Goal: Task Accomplishment & Management: Use online tool/utility

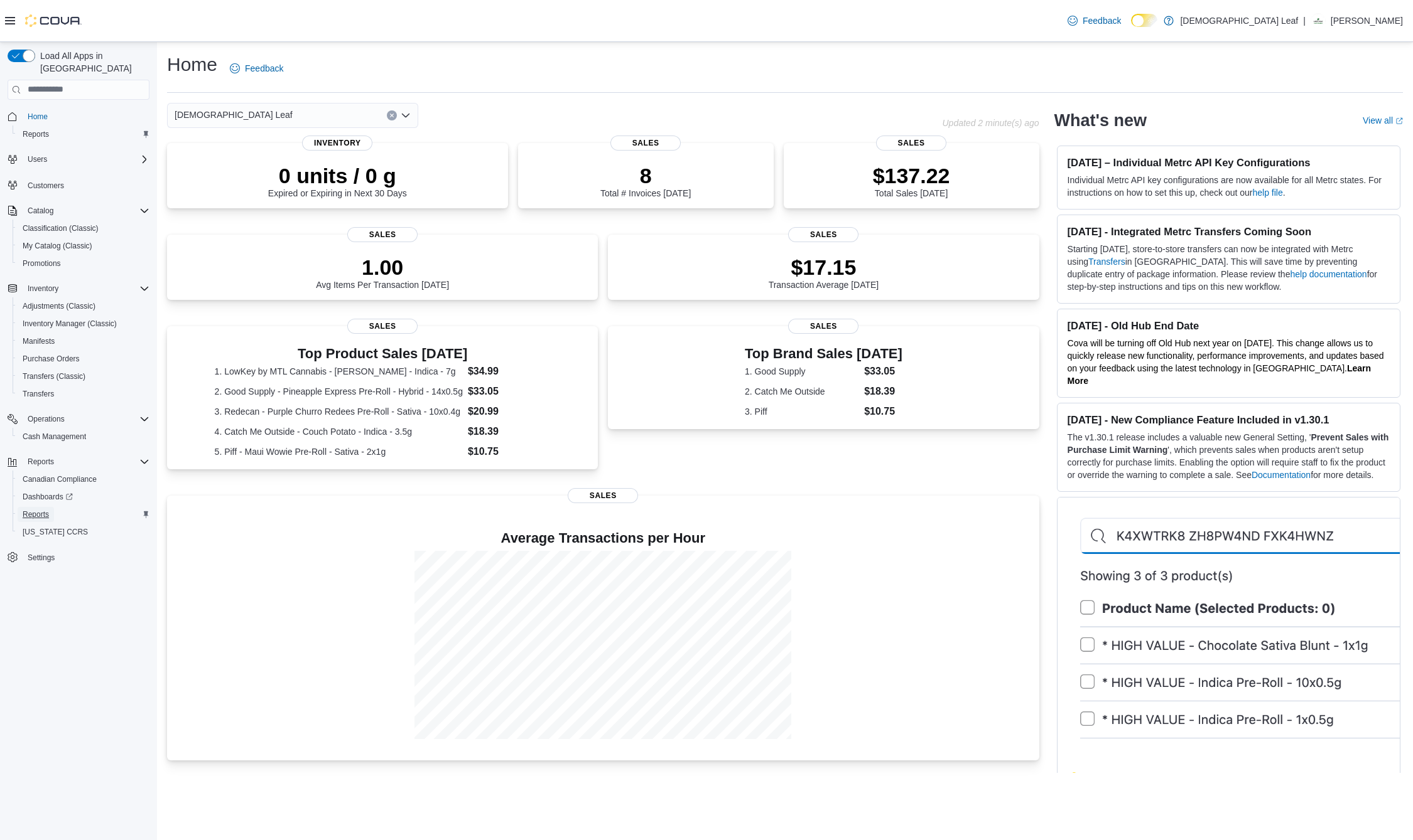
click at [42, 509] on span "Reports" at bounding box center [36, 514] width 26 height 10
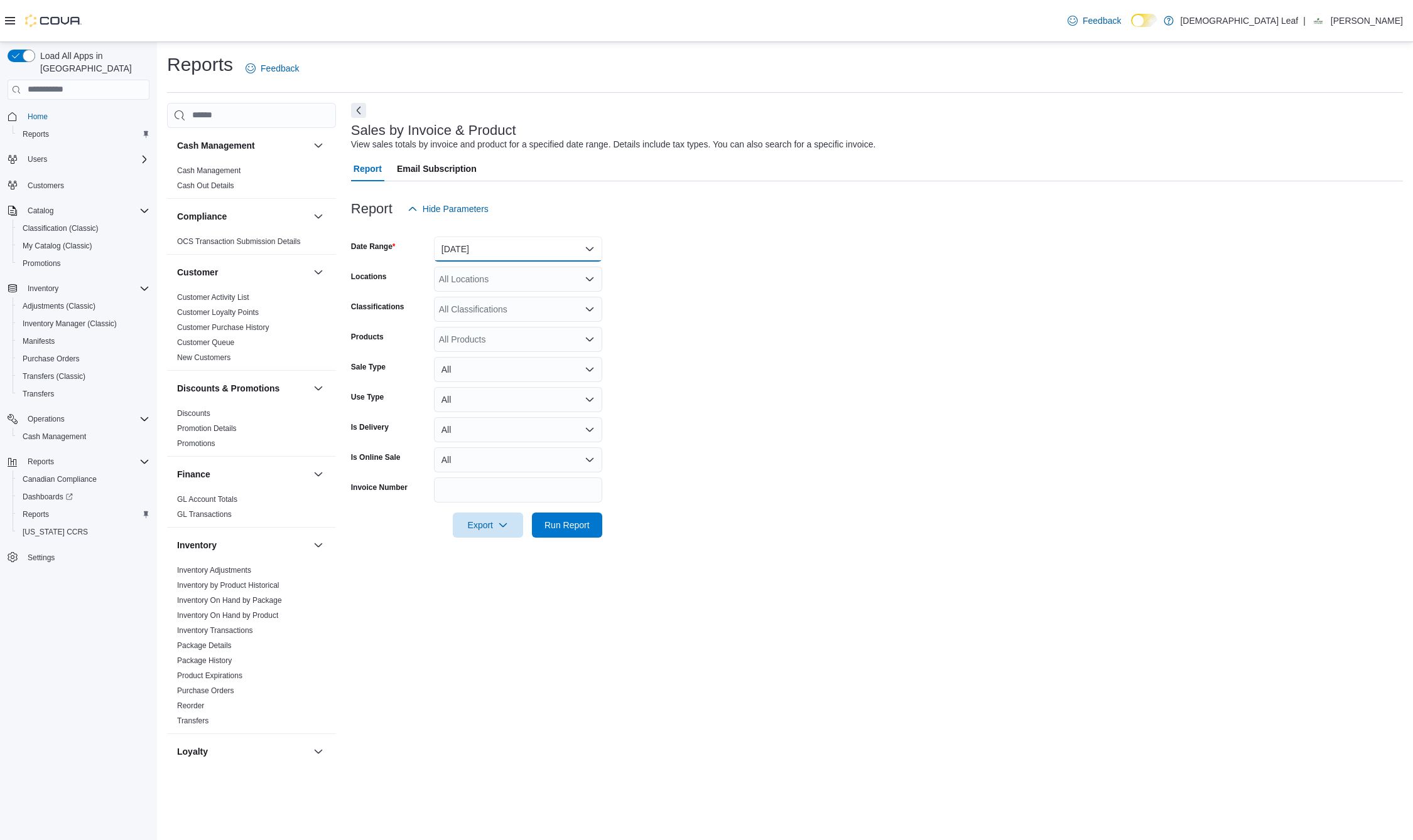
click at [581, 243] on button "[DATE]" at bounding box center [518, 249] width 168 height 25
click at [493, 301] on span "[DATE]" at bounding box center [526, 300] width 143 height 15
click at [564, 526] on span "Run Report" at bounding box center [567, 524] width 45 height 12
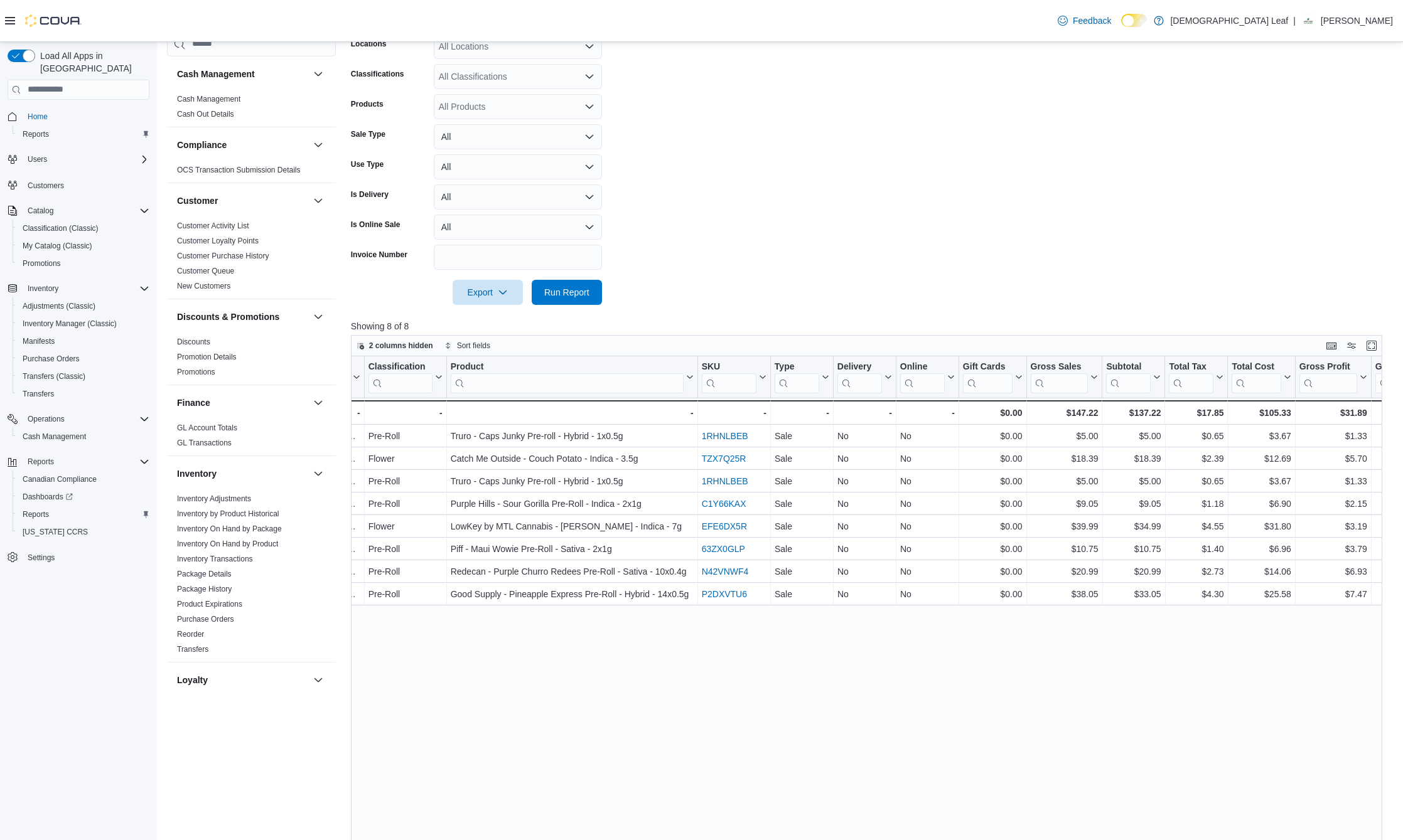
scroll to position [222, 0]
